Goal: Task Accomplishment & Management: Use online tool/utility

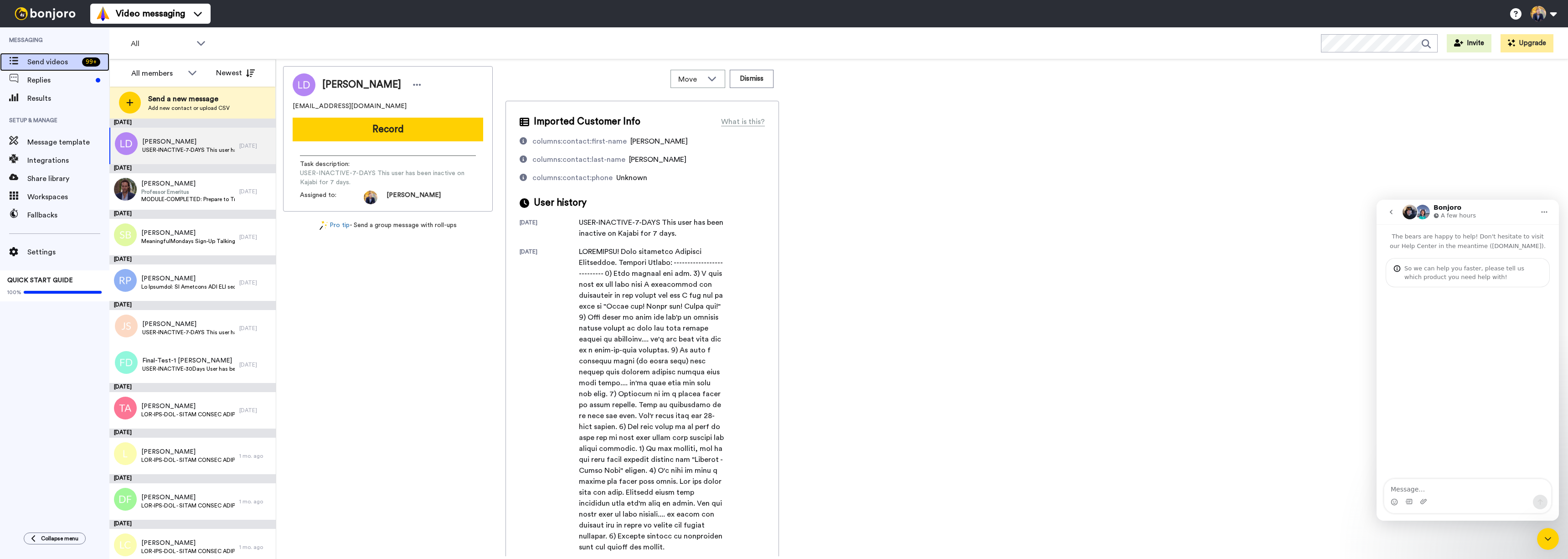
click at [42, 61] on span "Send videos" at bounding box center [52, 62] width 51 height 11
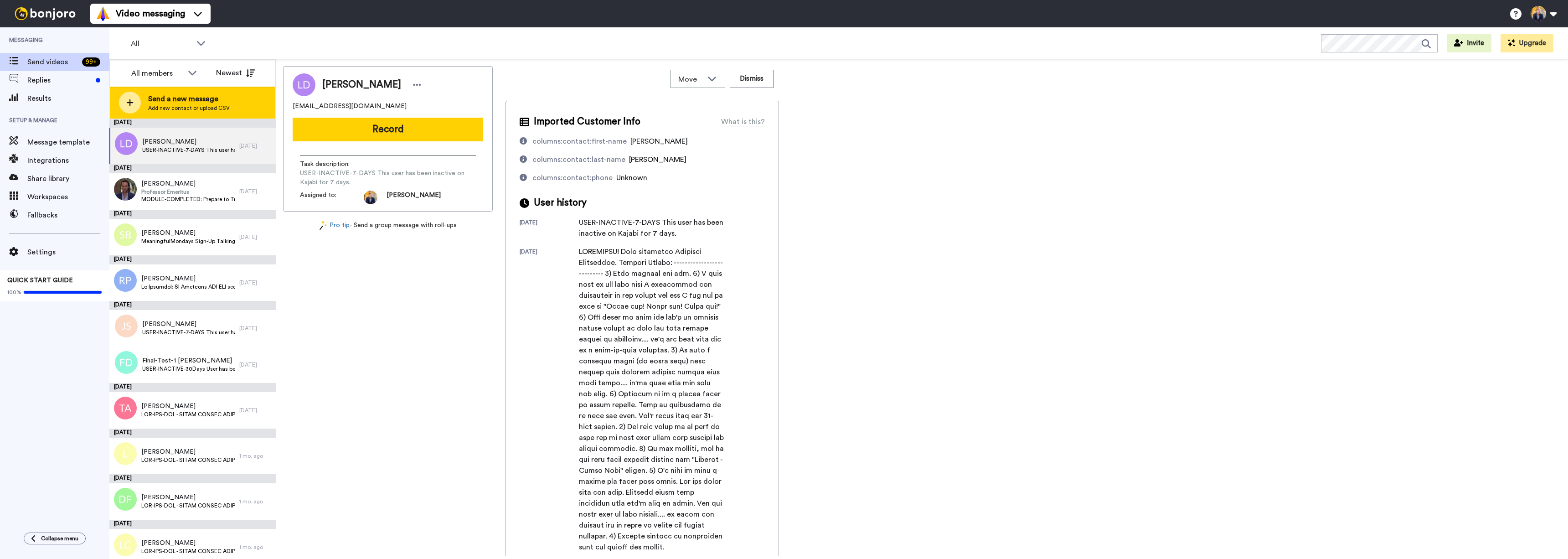
click at [133, 106] on div at bounding box center [129, 102] width 22 height 22
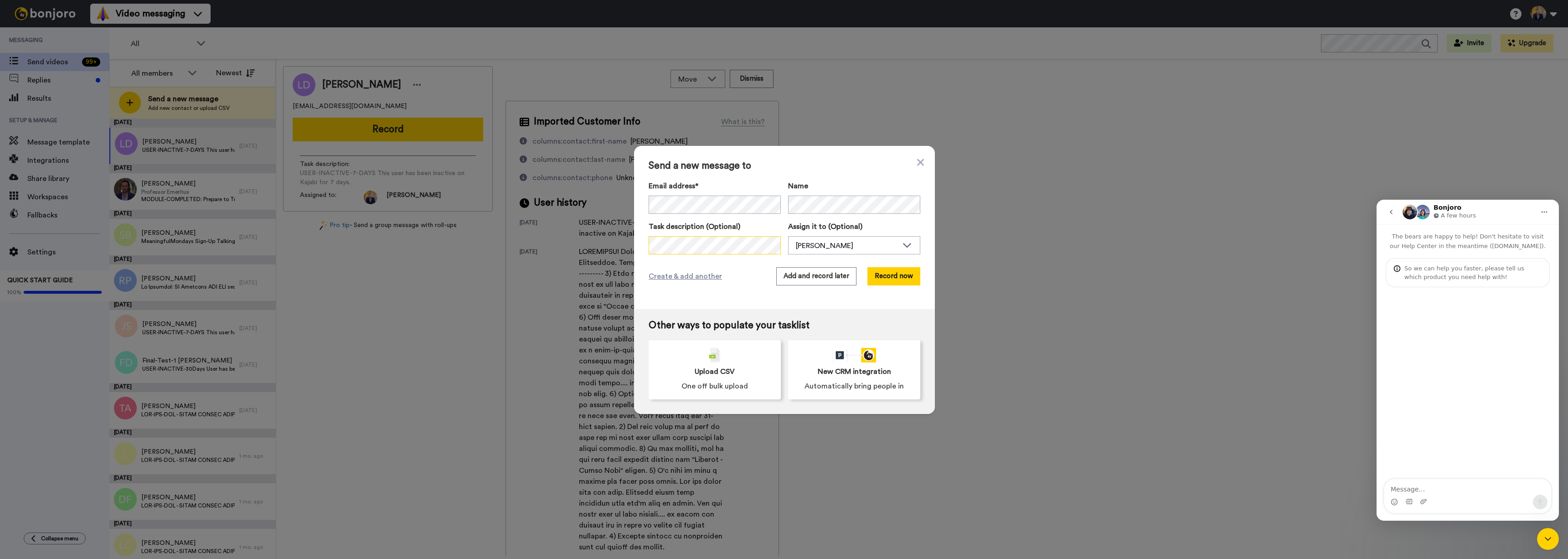
scroll to position [0, 190]
click at [882, 278] on button "Record now" at bounding box center [894, 277] width 53 height 18
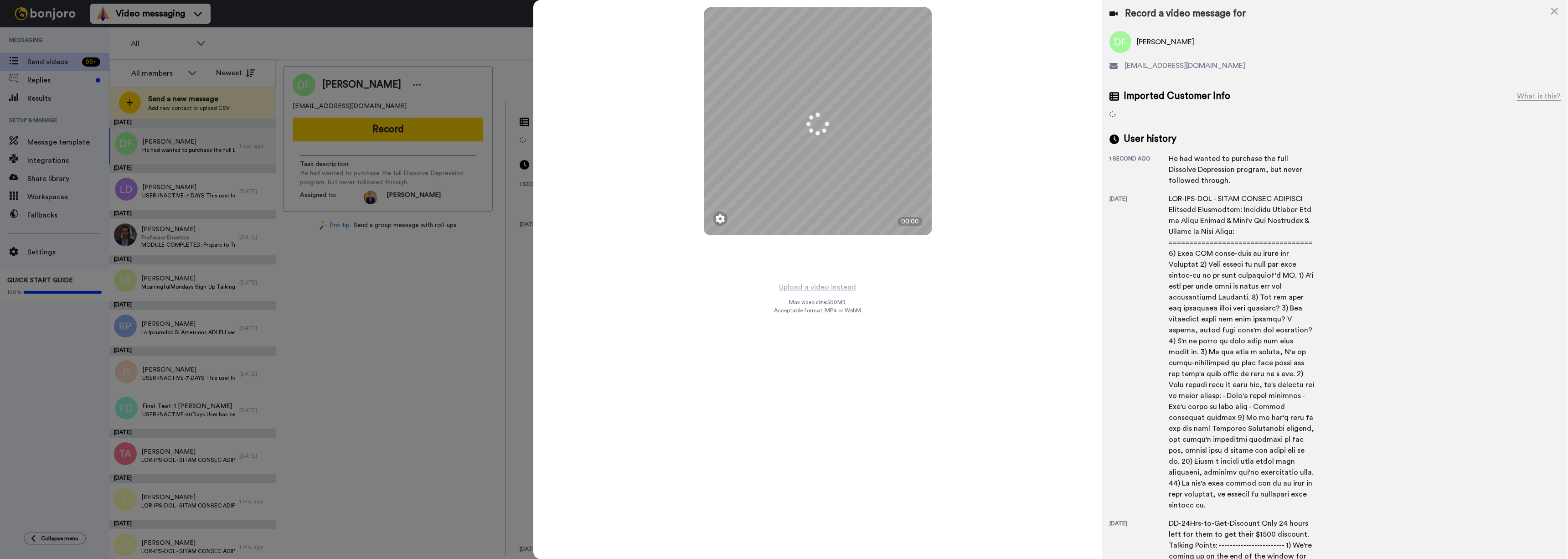
click at [515, 302] on div at bounding box center [784, 280] width 1568 height 559
click at [1555, 12] on icon at bounding box center [1554, 11] width 7 height 7
